Goal: Answer question/provide support: Ask a question

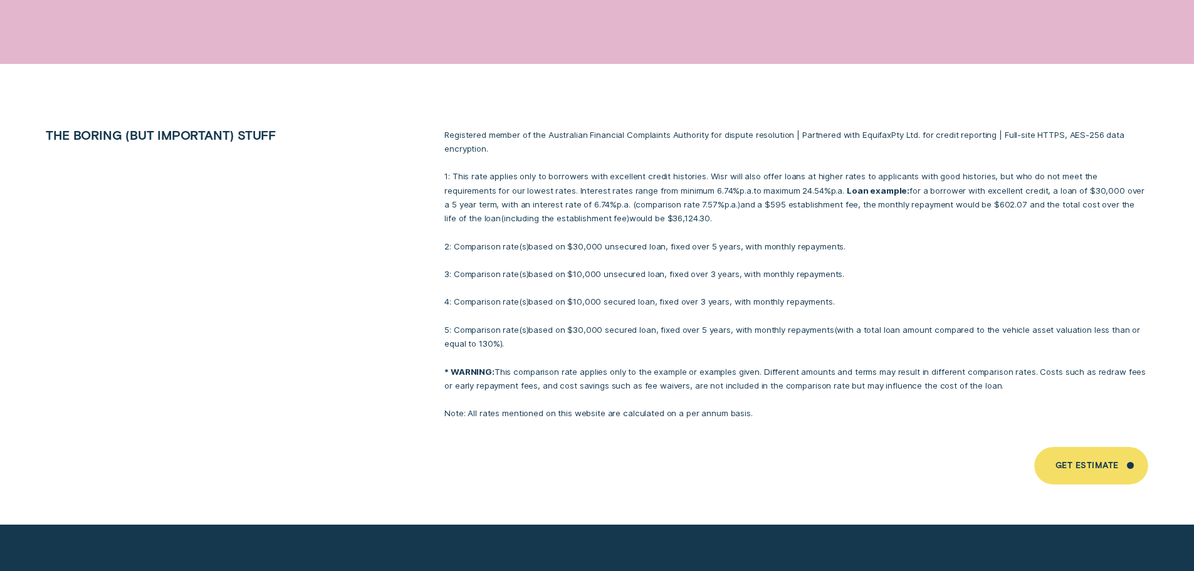
scroll to position [8526, 0]
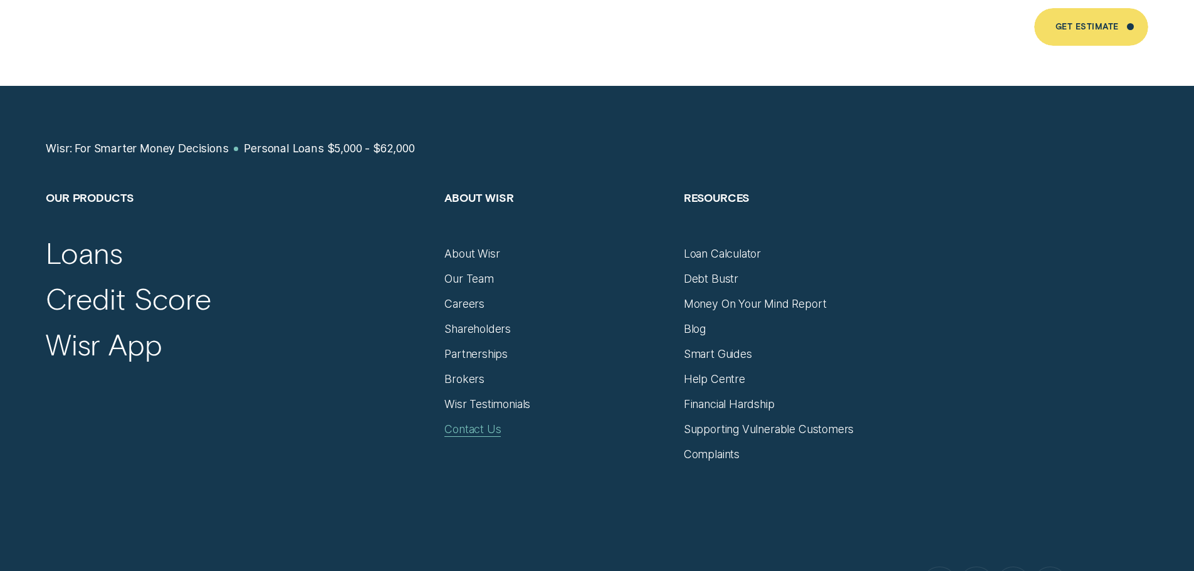
click at [465, 423] on div "Contact Us" at bounding box center [473, 430] width 56 height 14
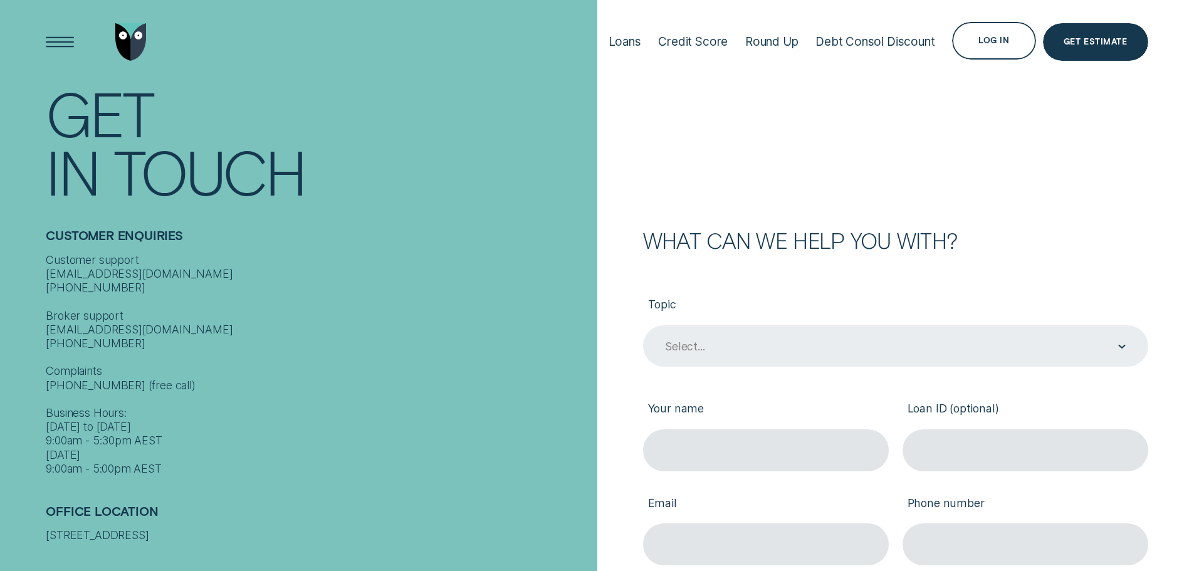
click at [715, 343] on div "Select..." at bounding box center [895, 347] width 462 height 16
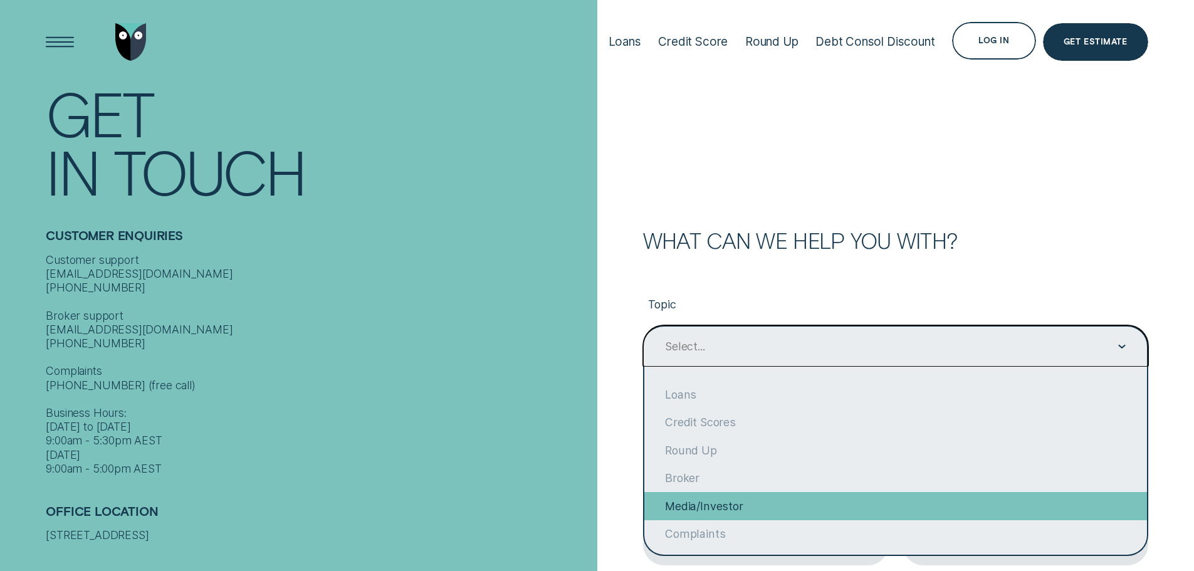
scroll to position [97, 0]
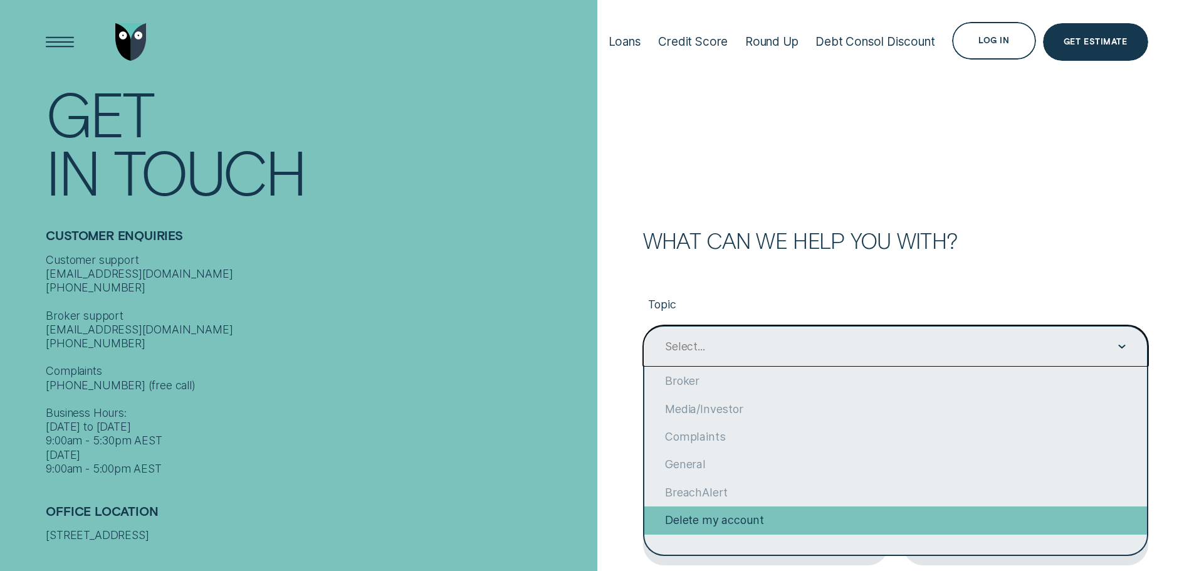
click at [774, 517] on div "Delete my account" at bounding box center [895, 521] width 503 height 28
type input "Delete my account"
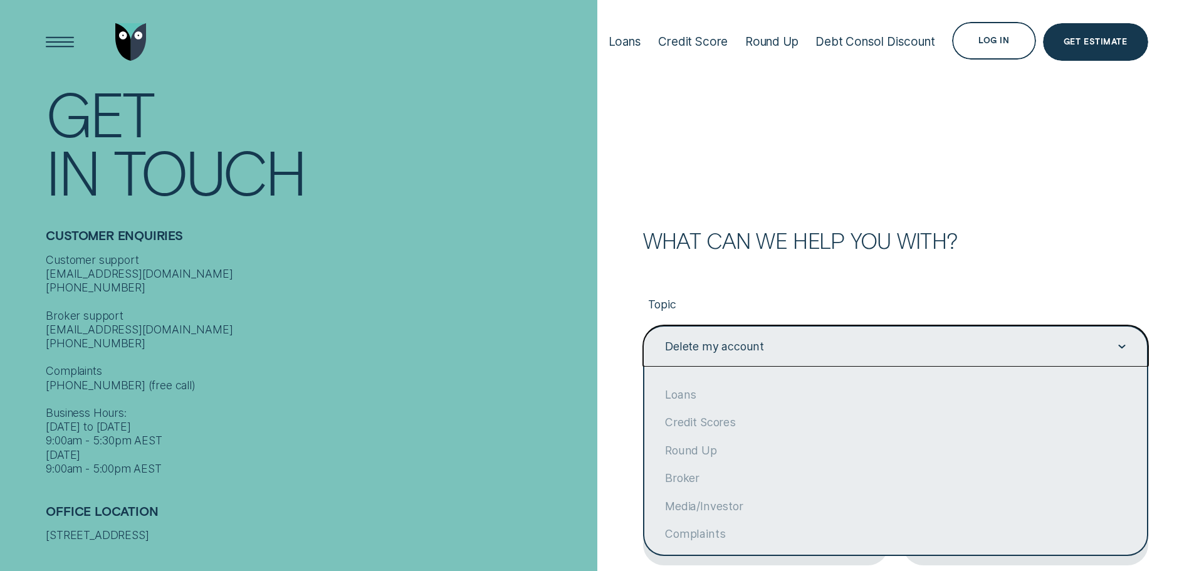
click at [740, 356] on div "Delete my account" at bounding box center [895, 346] width 505 height 42
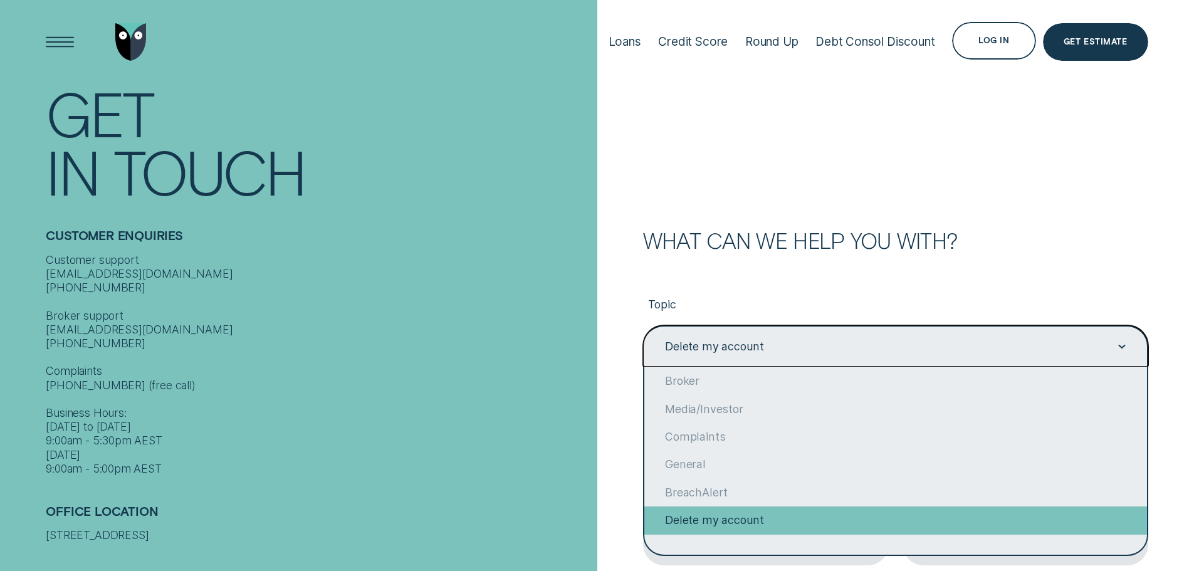
click at [761, 520] on div "Delete my account" at bounding box center [895, 521] width 503 height 28
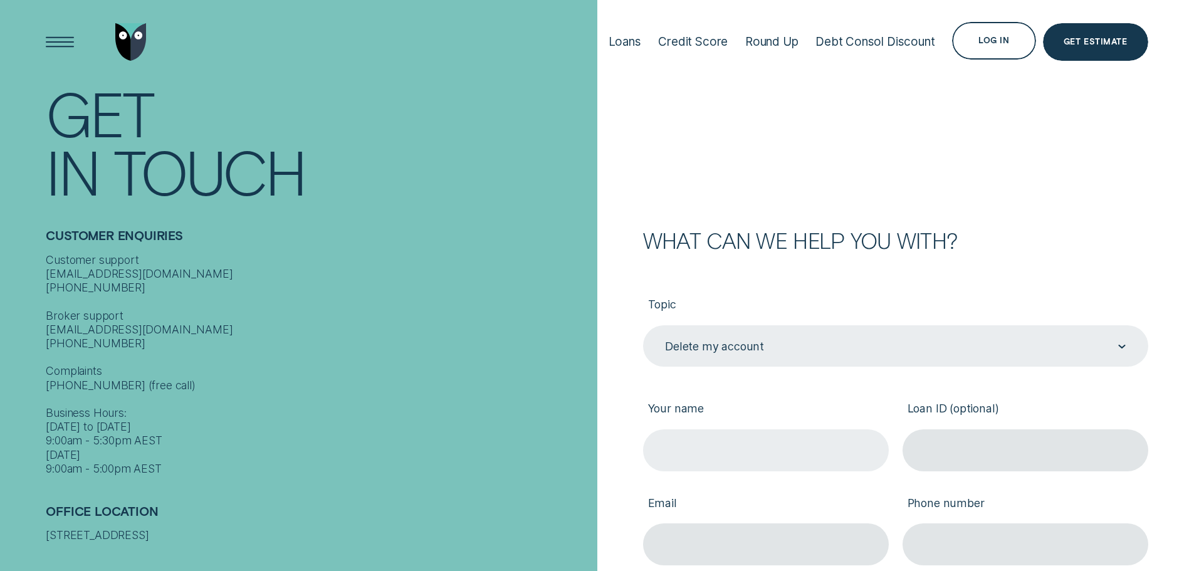
click at [692, 453] on input "Your name" at bounding box center [766, 450] width 246 height 42
type input "Daniel Hughes"
drag, startPoint x: 986, startPoint y: 35, endPoint x: 1031, endPoint y: 170, distance: 142.0
click at [1031, 170] on form "What can we help you with? Topic Delete my account Delete my account Your name …" at bounding box center [895, 456] width 597 height 913
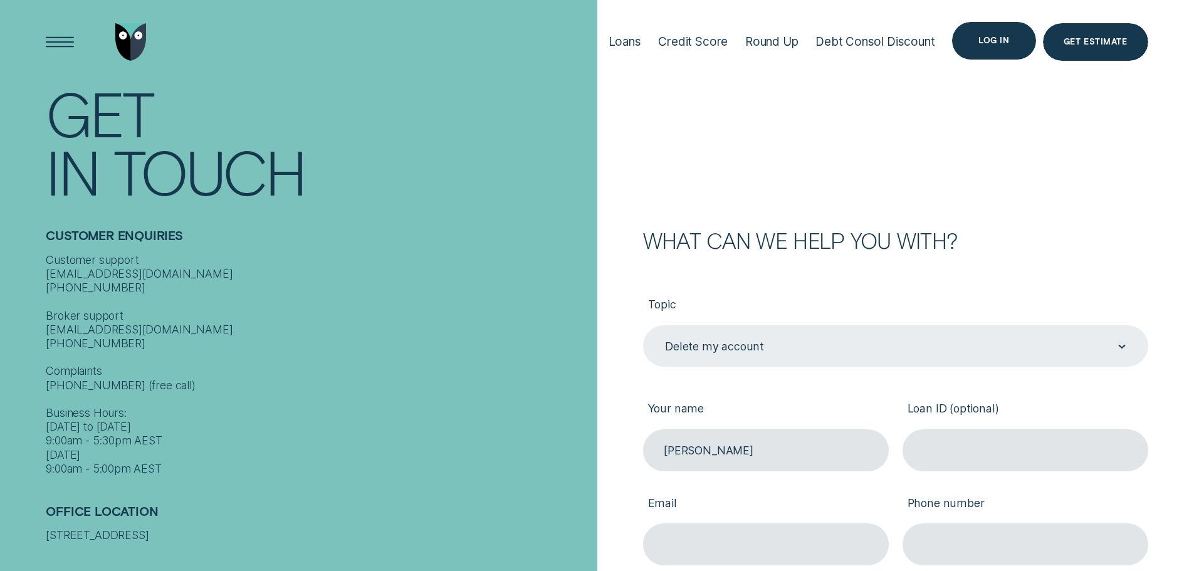
drag, startPoint x: 997, startPoint y: 45, endPoint x: 1020, endPoint y: 54, distance: 24.8
click at [1080, 121] on form "What can we help you with? Topic Delete my account Delete my account Your name …" at bounding box center [895, 456] width 597 height 913
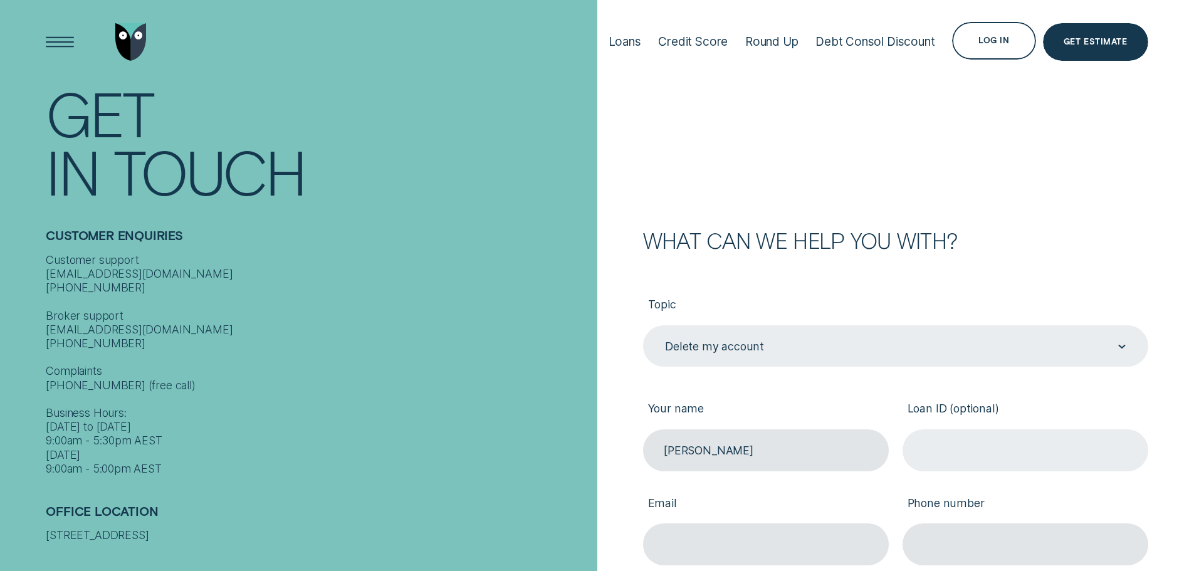
click at [974, 443] on input "Loan ID (optional)" at bounding box center [1026, 450] width 246 height 42
paste input "668976"
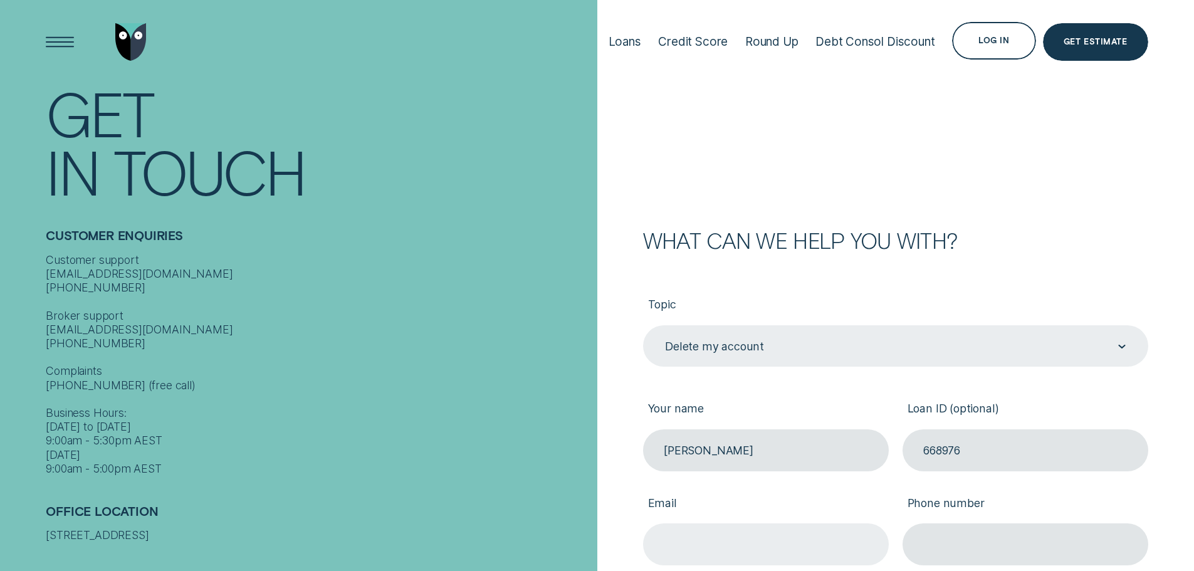
type input "668976"
click at [770, 537] on input "Email" at bounding box center [766, 544] width 246 height 42
type input "danphughes@live.co.uk"
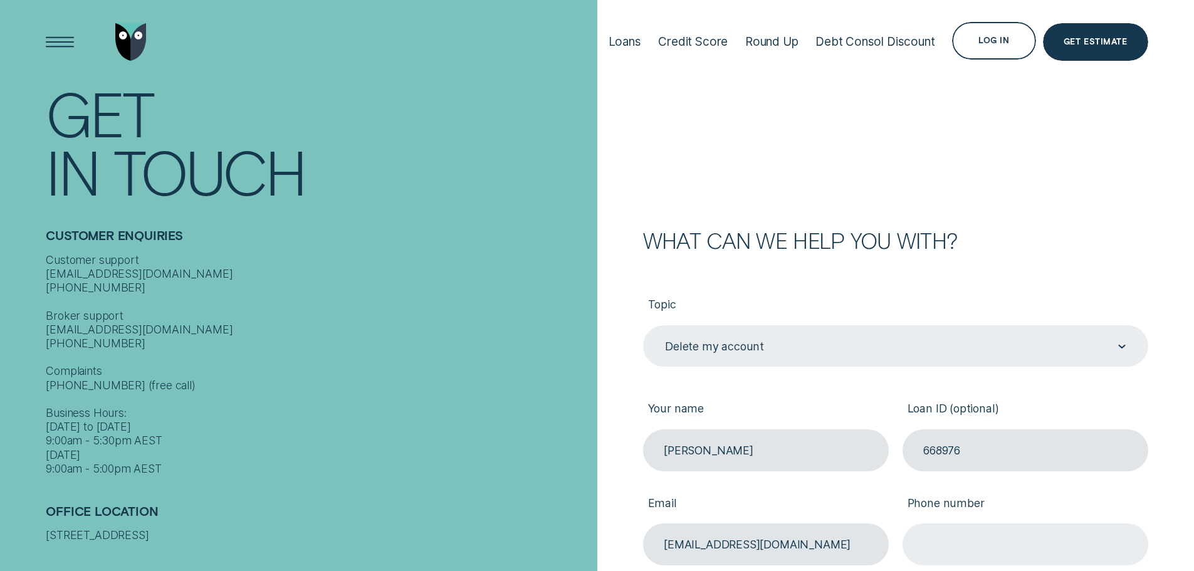
click at [957, 560] on input "Phone number" at bounding box center [1026, 544] width 246 height 42
type input "0407725309"
click at [1132, 502] on label "Phone number" at bounding box center [1026, 504] width 246 height 38
click at [1132, 523] on input "0407725309" at bounding box center [1026, 544] width 246 height 42
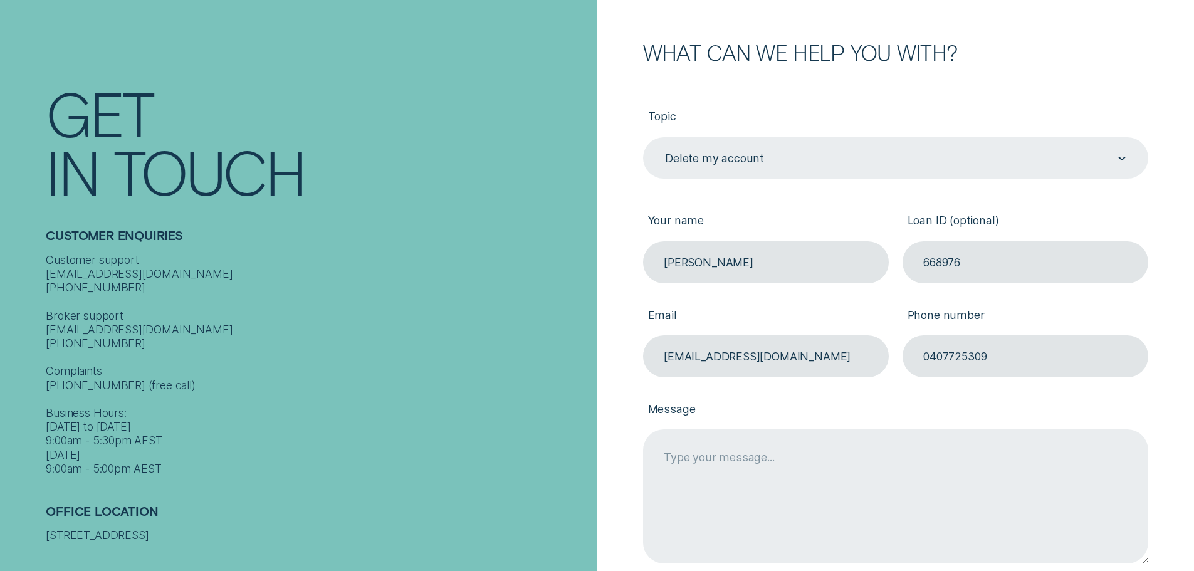
scroll to position [251, 0]
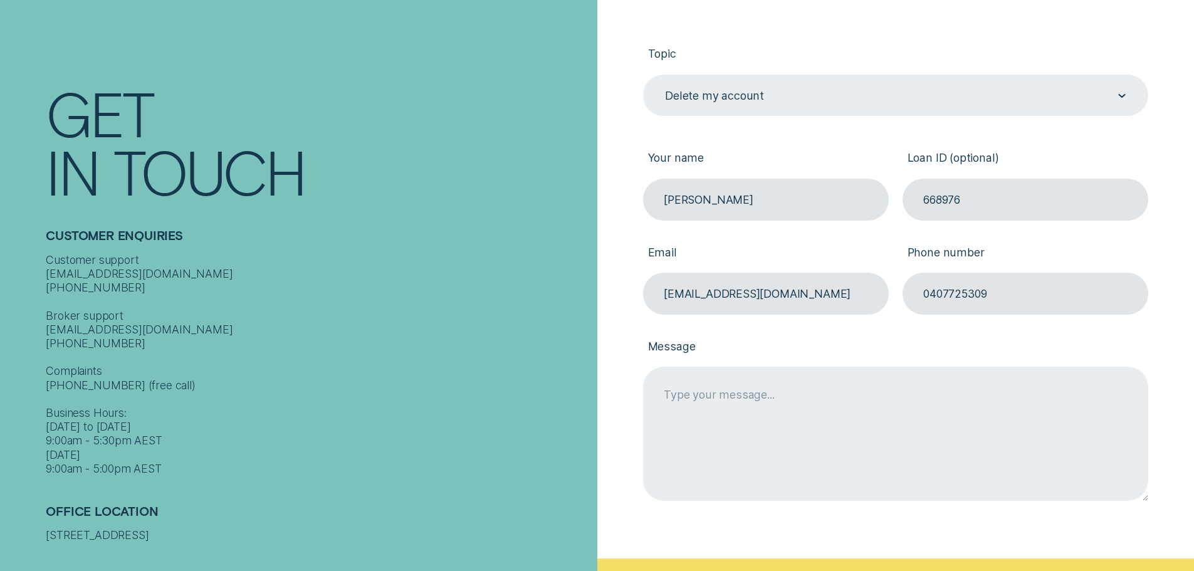
click at [808, 399] on textarea "Message" at bounding box center [895, 434] width 505 height 134
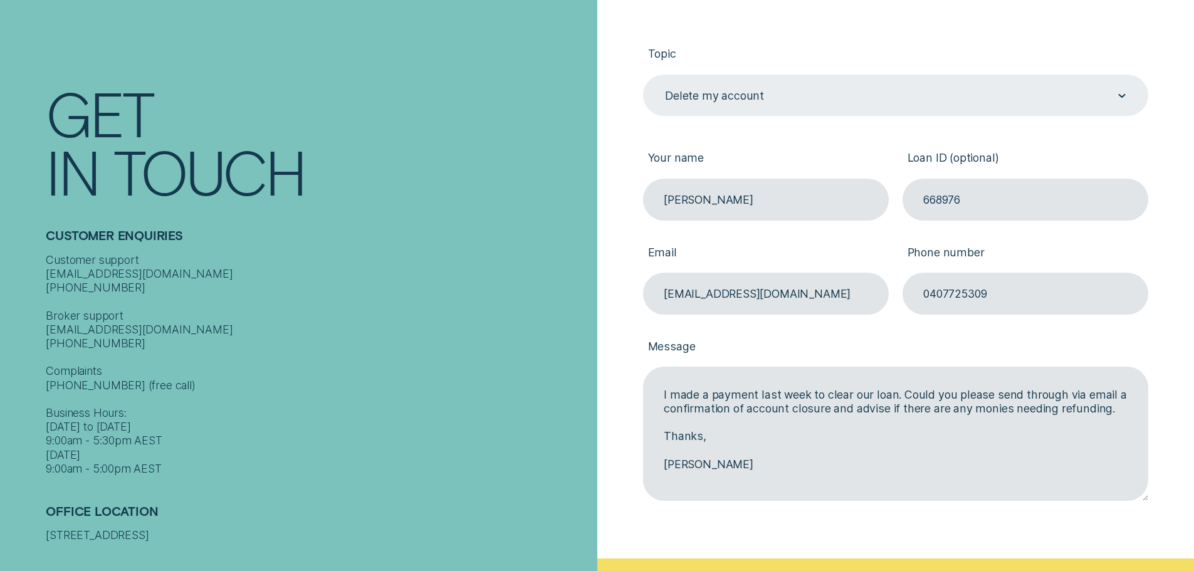
type textarea "I made a payment last week to clear our loan. Could you please send through via…"
click at [619, 375] on div "What can we help you with? Topic Delete my account Delete my account Your name …" at bounding box center [876, 268] width 544 height 579
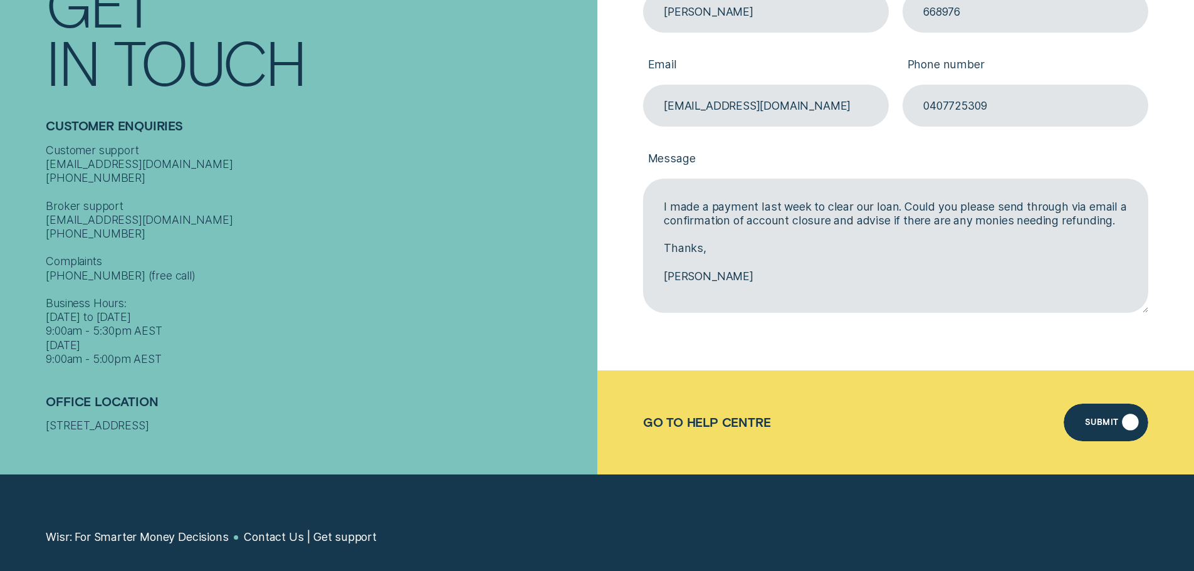
click at [1119, 414] on div "Submit" at bounding box center [1106, 423] width 84 height 38
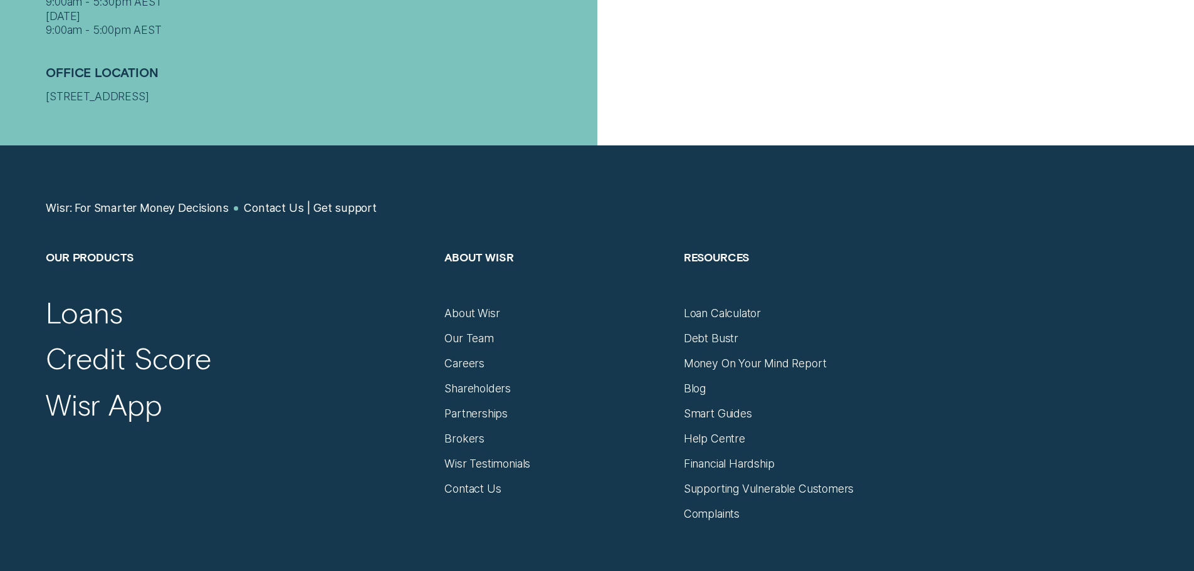
scroll to position [14, 0]
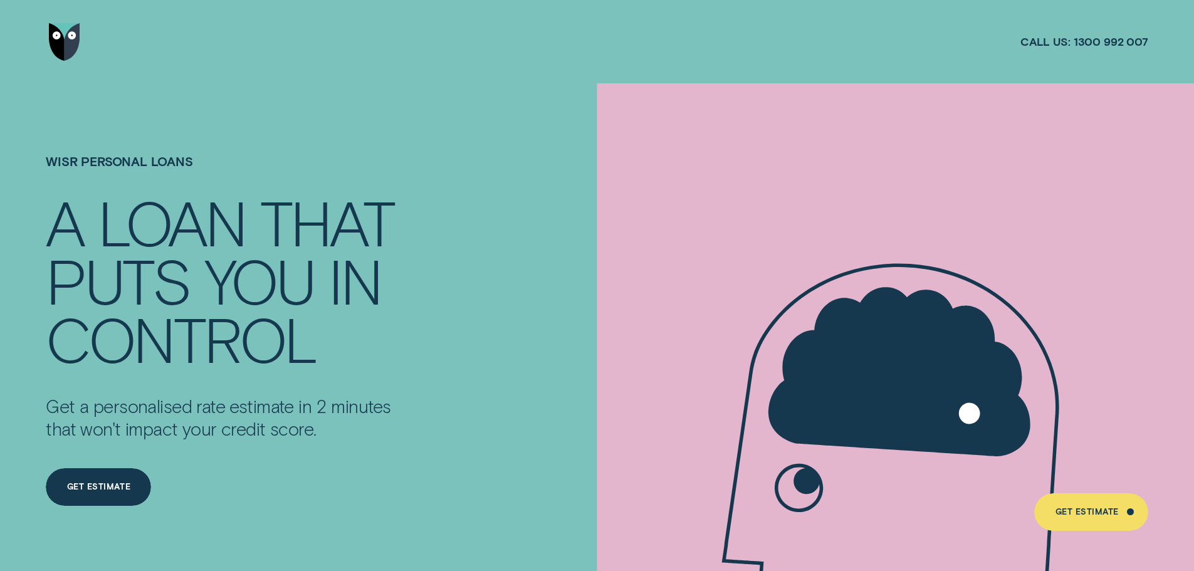
click at [996, 39] on div at bounding box center [597, 41] width 1102 height 83
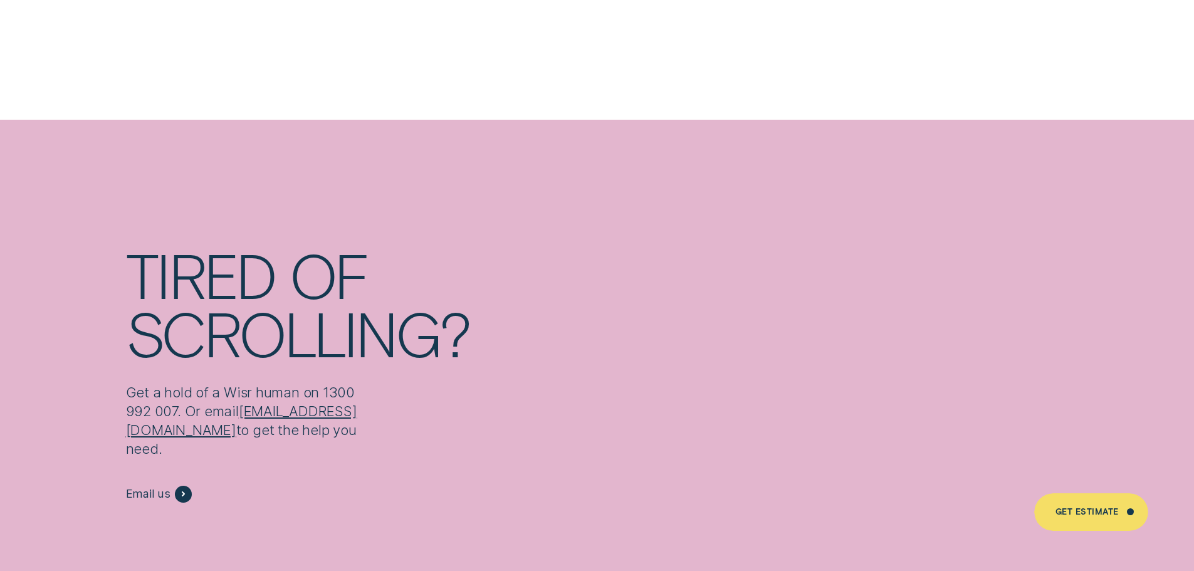
scroll to position [7398, 0]
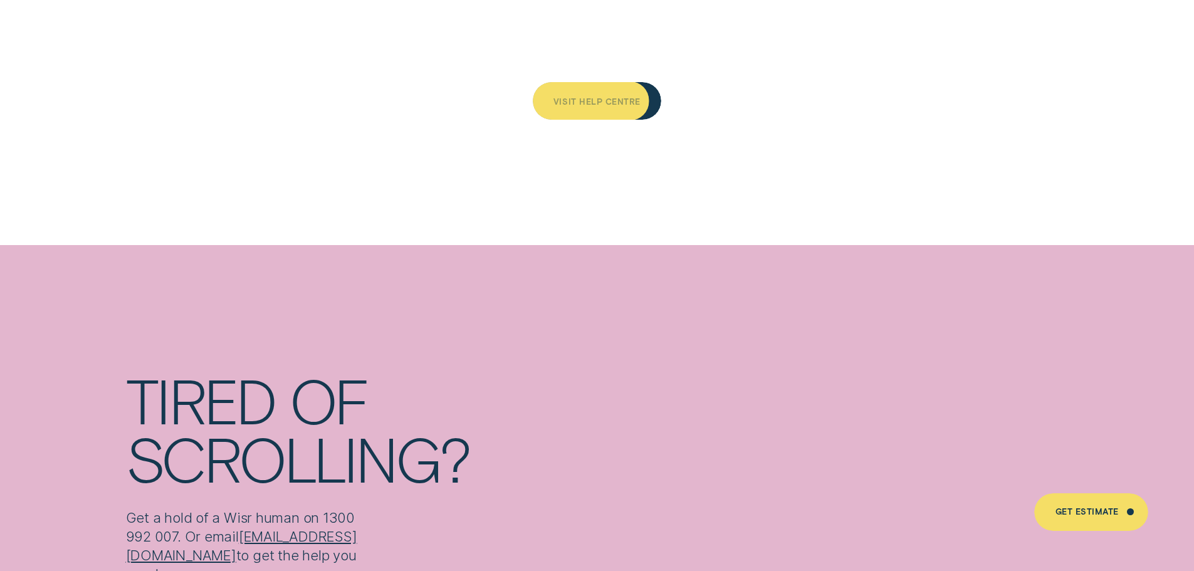
click at [626, 98] on div "Visit Help Centre" at bounding box center [597, 102] width 87 height 8
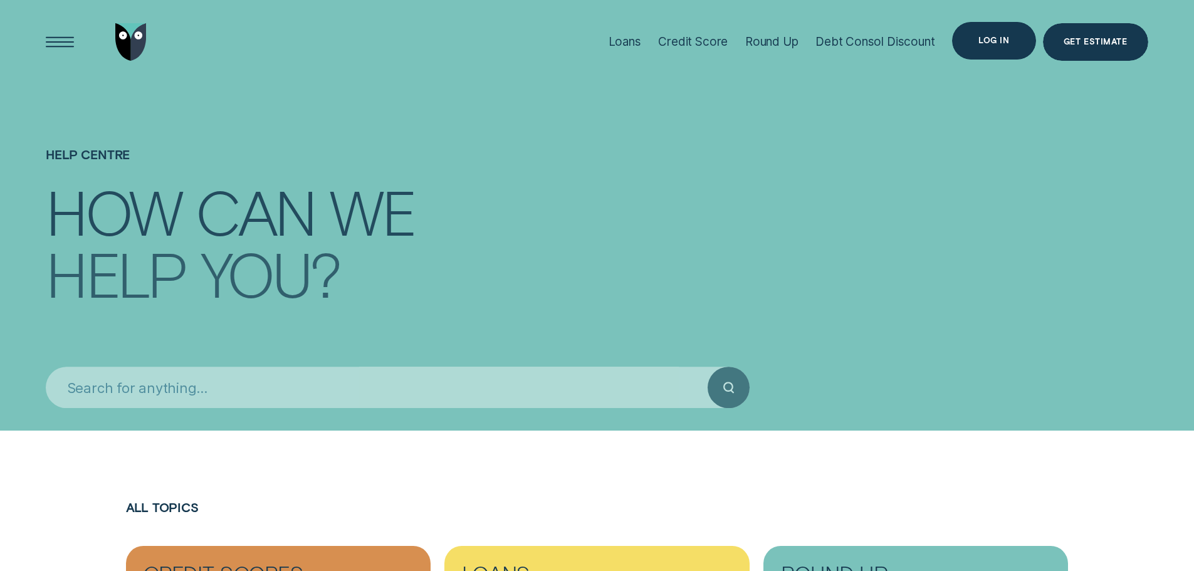
click at [986, 46] on div "Log in" at bounding box center [993, 41] width 83 height 38
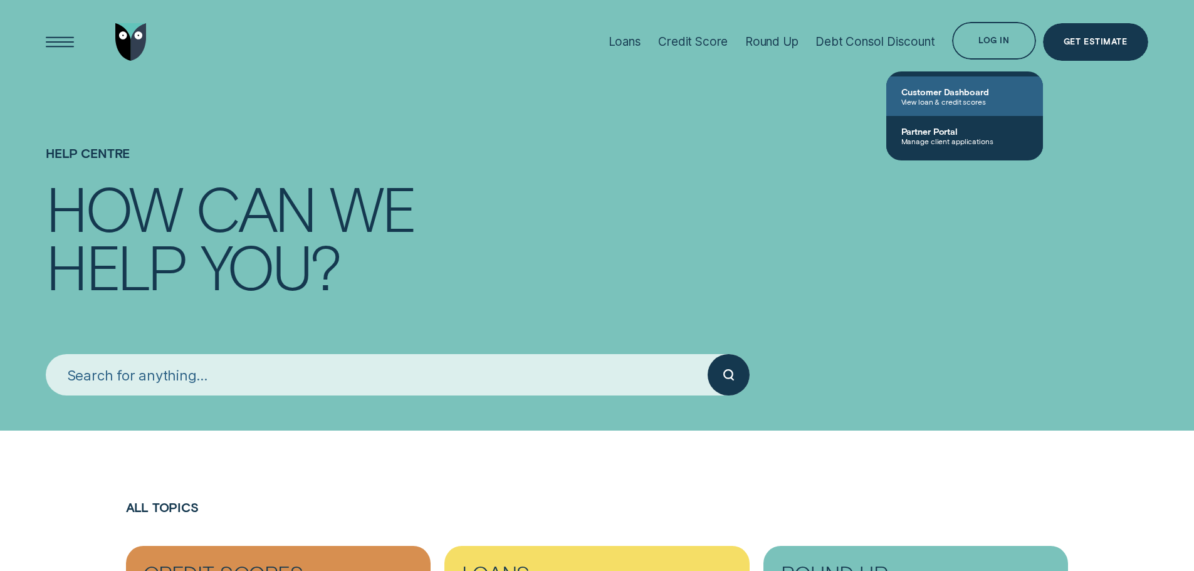
click at [972, 94] on span "Customer Dashboard" at bounding box center [965, 92] width 127 height 11
